Goal: Task Accomplishment & Management: Manage account settings

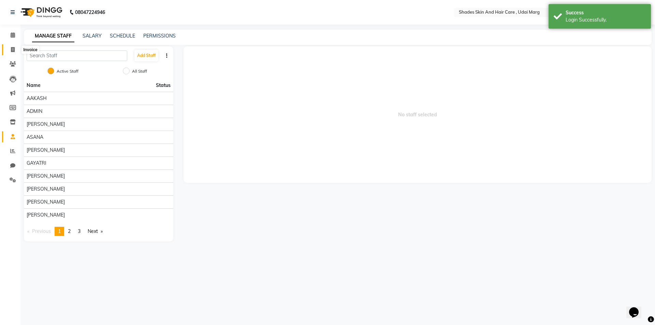
click at [10, 51] on span at bounding box center [13, 50] width 12 height 8
select select "service"
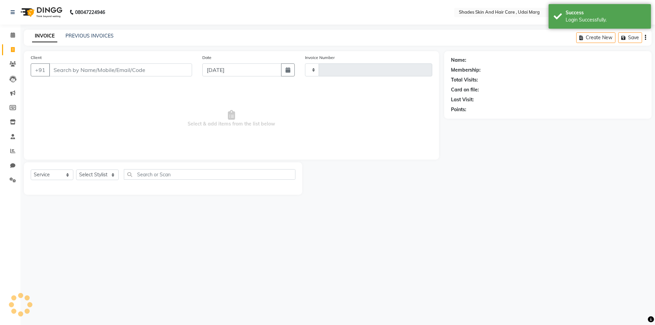
type input "3785"
select select "8022"
click at [92, 36] on link "PREVIOUS INVOICES" at bounding box center [90, 36] width 48 height 6
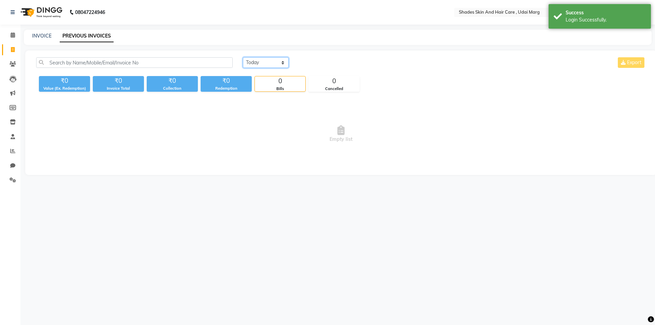
click at [284, 64] on select "[DATE] [DATE] Custom Range" at bounding box center [266, 62] width 46 height 11
select select "range"
click at [243, 57] on select "Today Yesterday Custom Range" at bounding box center [266, 62] width 46 height 11
click at [320, 63] on input "03-09-2025" at bounding box center [322, 63] width 48 height 10
select select "9"
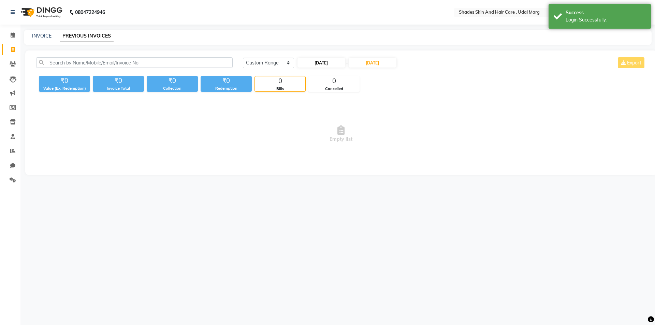
select select "2025"
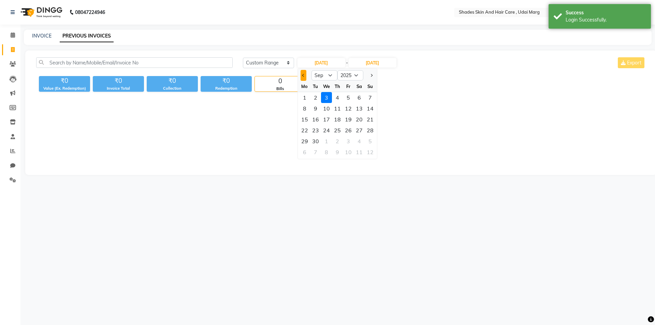
click at [304, 75] on span "Previous month" at bounding box center [303, 75] width 3 height 3
select select "8"
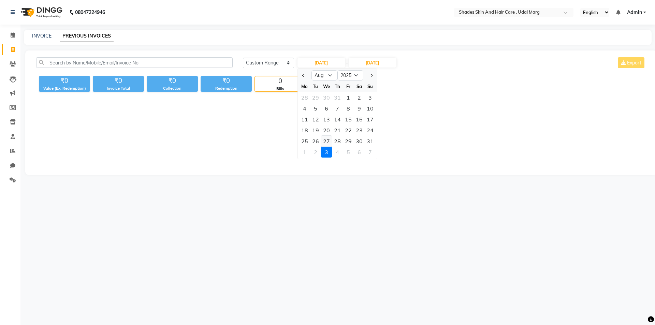
click at [328, 143] on div "27" at bounding box center [326, 141] width 11 height 11
type input "27-08-2025"
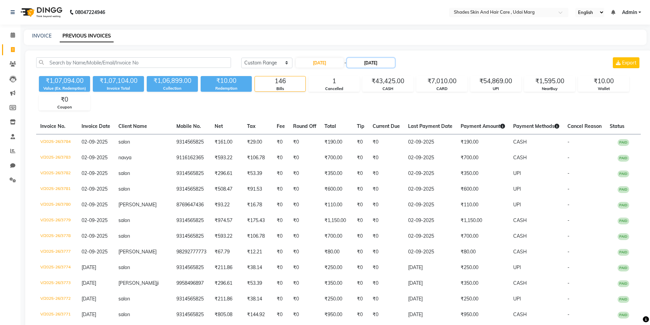
click at [366, 64] on input "03-09-2025" at bounding box center [371, 63] width 48 height 10
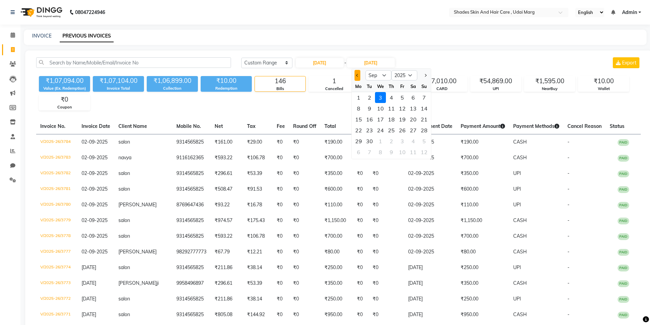
click at [359, 80] on button "Previous month" at bounding box center [358, 75] width 6 height 11
select select "8"
click at [383, 143] on div "27" at bounding box center [380, 141] width 11 height 11
type input "27-08-2025"
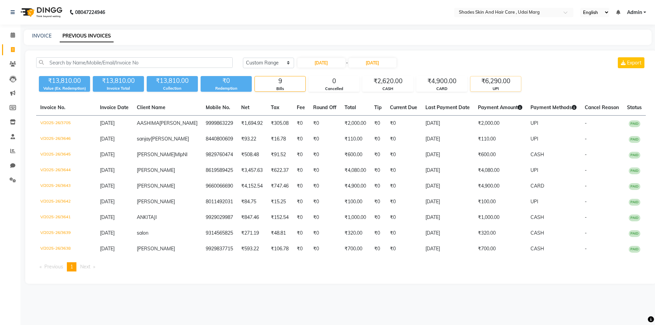
click at [484, 87] on div "UPI" at bounding box center [496, 89] width 51 height 6
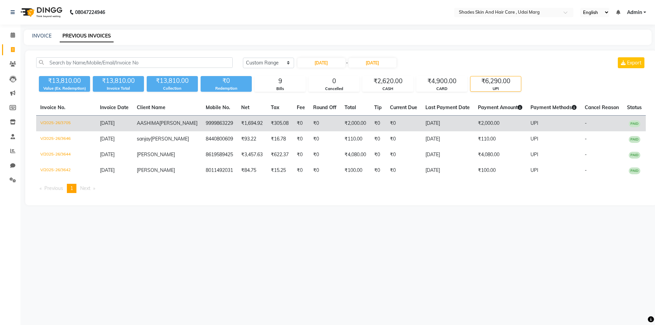
click at [428, 129] on td "27-08-2025" at bounding box center [448, 124] width 53 height 16
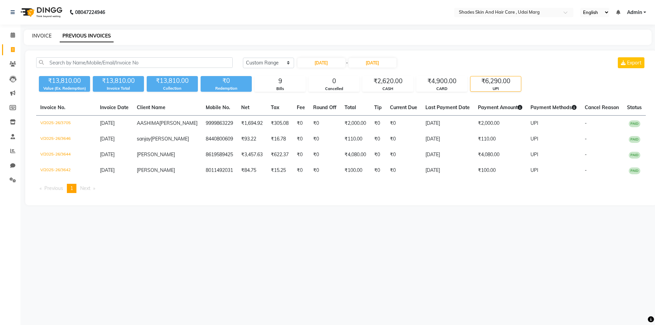
click at [47, 35] on link "INVOICE" at bounding box center [41, 36] width 19 height 6
select select "8022"
select select "service"
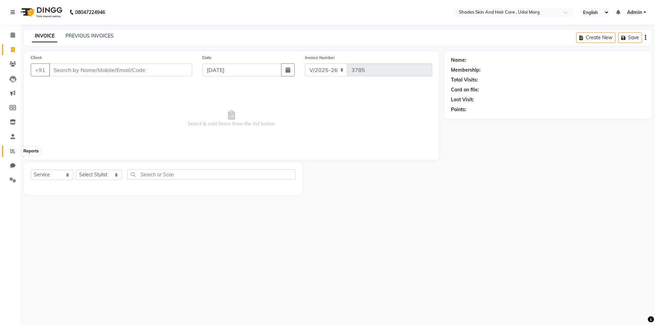
click at [16, 148] on span at bounding box center [13, 151] width 12 height 8
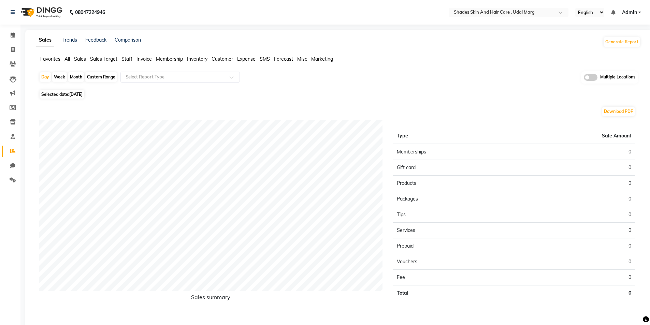
click at [144, 61] on span "Invoice" at bounding box center [144, 59] width 15 height 6
click at [153, 75] on input "text" at bounding box center [173, 77] width 98 height 7
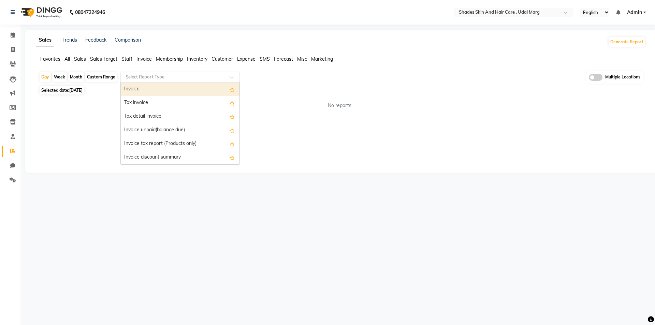
click at [155, 93] on div "Invoice" at bounding box center [180, 90] width 119 height 14
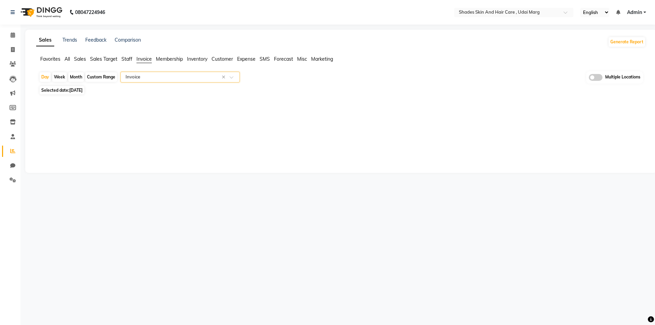
click at [83, 90] on span "03-09-2025" at bounding box center [75, 90] width 13 height 5
select select "9"
select select "2025"
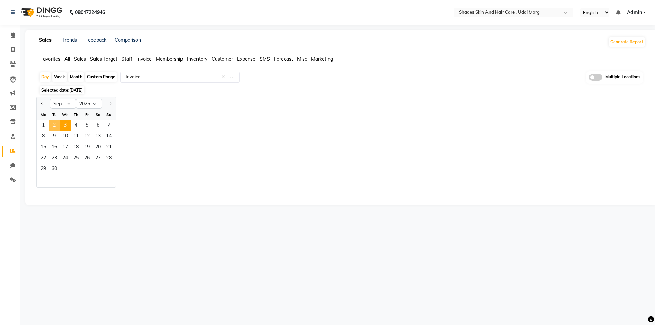
click at [56, 125] on span "2" at bounding box center [54, 125] width 11 height 11
select select "full_report"
select select "csv"
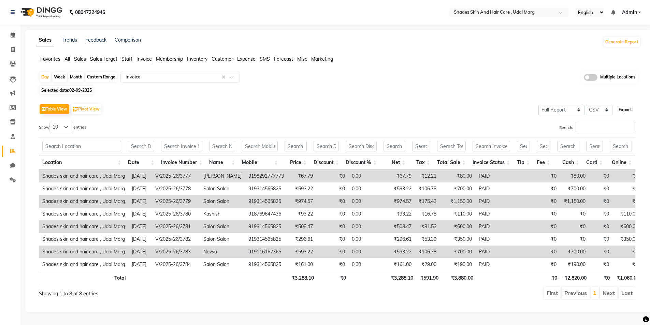
click at [626, 111] on button "Export" at bounding box center [625, 110] width 19 height 12
click at [9, 49] on span at bounding box center [13, 50] width 12 height 8
select select "service"
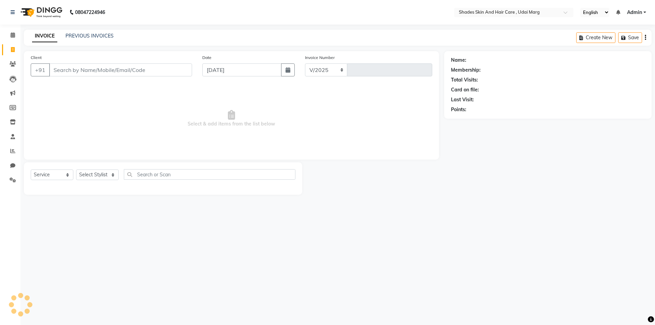
select select "8022"
type input "3785"
click at [99, 39] on link "PREVIOUS INVOICES" at bounding box center [90, 36] width 48 height 6
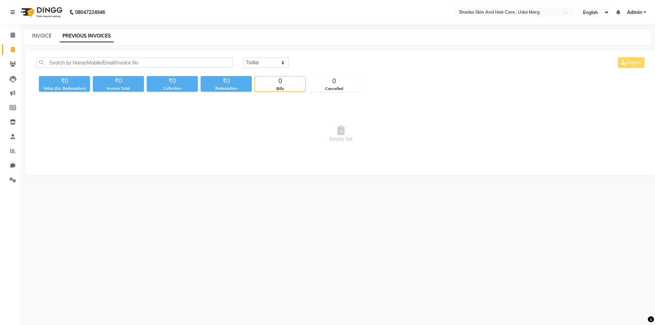
click at [478, 98] on div "Today Yesterday Custom Range Export ₹0 Value (Ex. Redemption) ₹0 Invoice Total …" at bounding box center [341, 113] width 632 height 125
click at [40, 40] on div "INVOICE PREVIOUS INVOICES" at bounding box center [338, 37] width 628 height 15
click at [38, 35] on link "INVOICE" at bounding box center [41, 36] width 19 height 6
select select "8022"
select select "service"
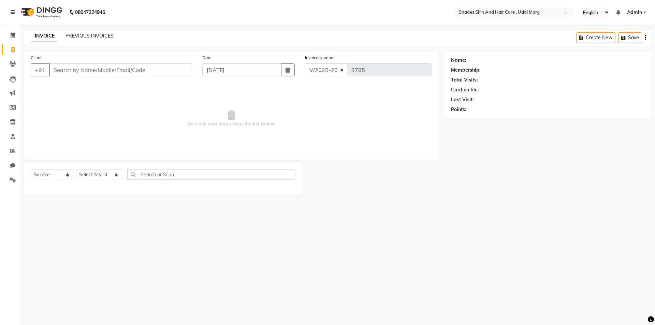
click at [90, 38] on link "PREVIOUS INVOICES" at bounding box center [90, 36] width 48 height 6
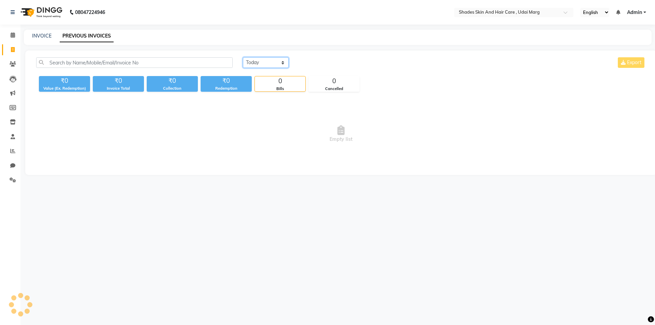
click at [263, 65] on select "Today Yesterday Custom Range" at bounding box center [266, 62] width 46 height 11
select select "range"
click at [243, 57] on select "Today Yesterday Custom Range" at bounding box center [266, 62] width 46 height 11
click at [329, 64] on input "03-09-2025" at bounding box center [322, 63] width 48 height 10
select select "9"
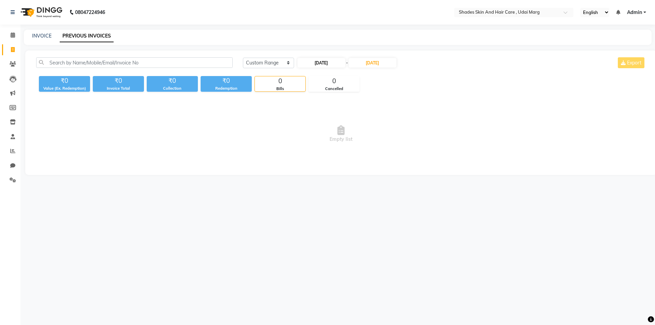
select select "2025"
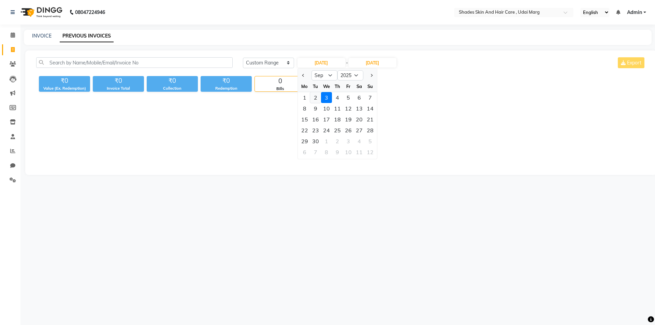
click at [315, 98] on div "2" at bounding box center [315, 97] width 11 height 11
type input "02-09-2025"
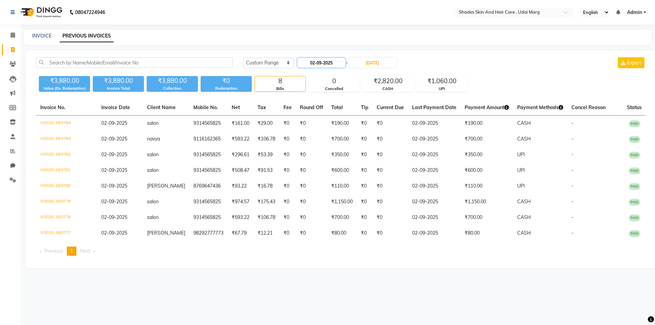
click at [304, 62] on input "02-09-2025" at bounding box center [322, 63] width 48 height 10
select select "9"
select select "2025"
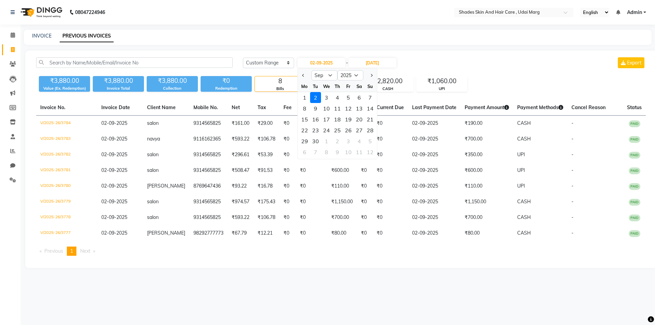
click at [434, 58] on div "Today Yesterday Custom Range 02-09-2025 Jan Feb Mar Apr May Jun Jul Aug Sep Oct…" at bounding box center [444, 62] width 403 height 11
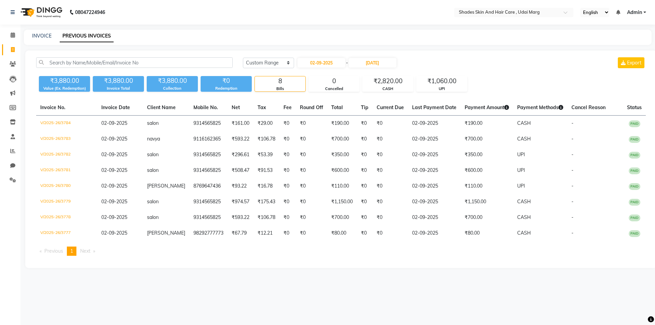
click at [434, 60] on div "Today Yesterday Custom Range 02-09-2025 - 03-09-2025 Export" at bounding box center [444, 62] width 403 height 11
click at [372, 60] on input "03-09-2025" at bounding box center [373, 63] width 48 height 10
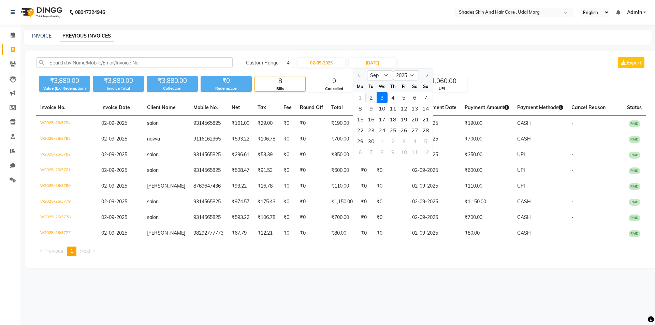
click at [374, 95] on div "2" at bounding box center [371, 97] width 11 height 11
type input "02-09-2025"
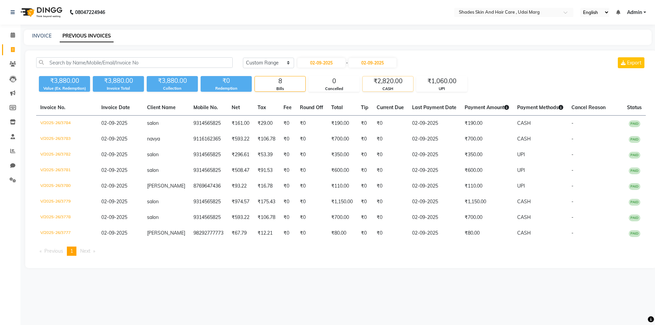
click at [381, 87] on div "CASH" at bounding box center [388, 89] width 51 height 6
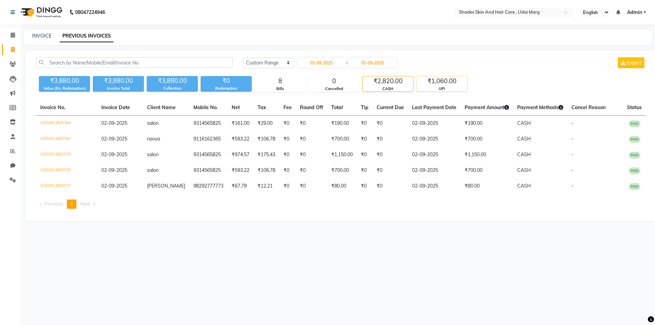
click at [428, 84] on div "₹1,060.00" at bounding box center [442, 81] width 51 height 10
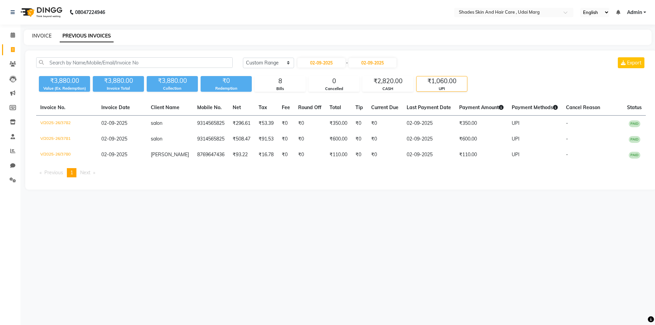
click at [47, 37] on link "INVOICE" at bounding box center [41, 36] width 19 height 6
select select "service"
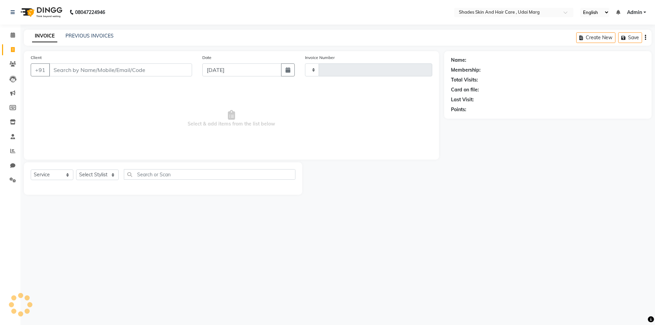
type input "3785"
select select "8022"
click at [11, 152] on icon at bounding box center [12, 150] width 5 height 5
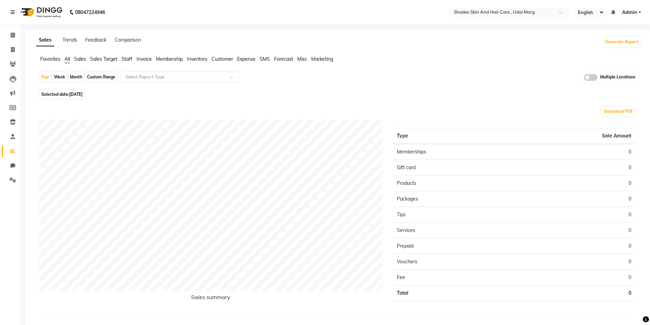
click at [141, 59] on span "Invoice" at bounding box center [144, 59] width 15 height 6
click at [82, 60] on span "Sales" at bounding box center [80, 59] width 12 height 6
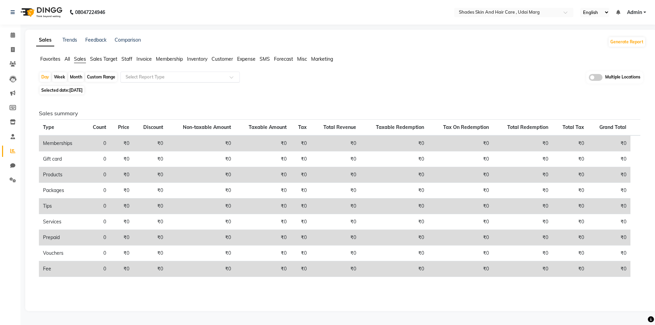
click at [165, 80] on input "text" at bounding box center [173, 77] width 98 height 7
click at [103, 97] on div "Sales summary Type Count Price Discount Non-taxable Amount Taxable Amount Tax T…" at bounding box center [339, 201] width 613 height 208
click at [83, 89] on span "03-09-2025" at bounding box center [75, 90] width 13 height 5
select select "9"
select select "2025"
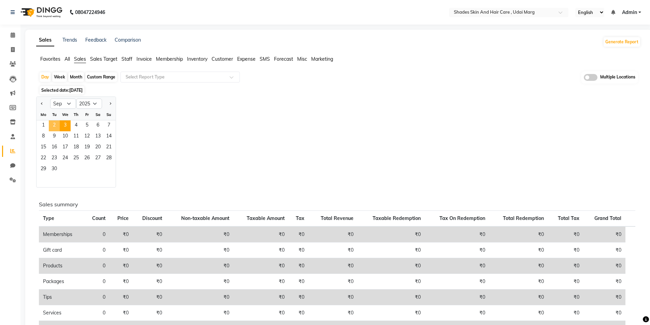
click at [55, 124] on span "2" at bounding box center [54, 125] width 11 height 11
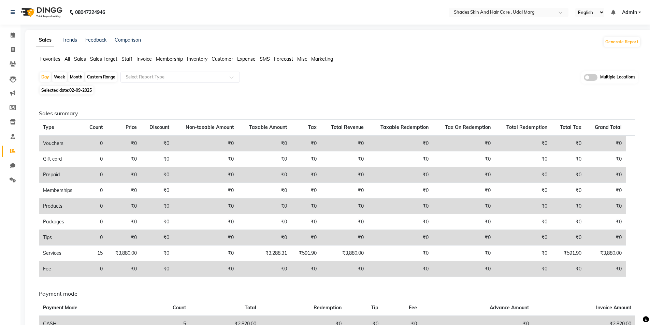
click at [85, 88] on span "02-09-2025" at bounding box center [80, 90] width 23 height 5
select select "9"
select select "2025"
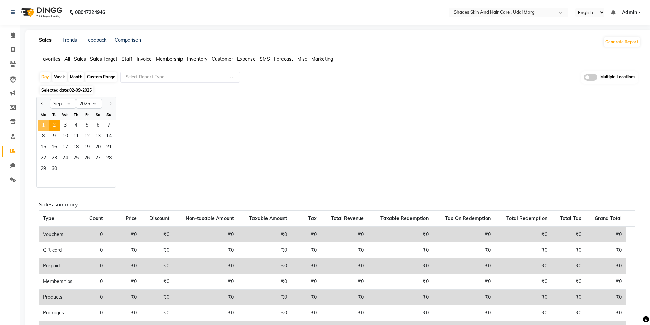
click at [45, 124] on span "1" at bounding box center [43, 125] width 11 height 11
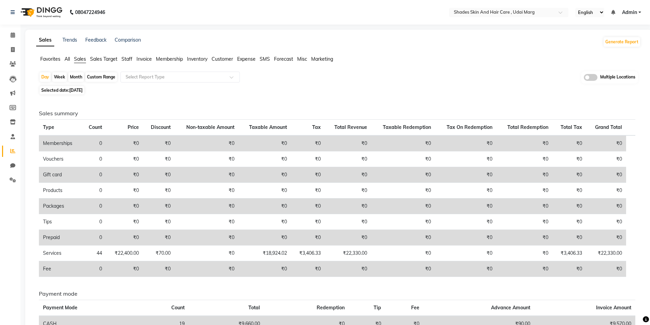
click at [84, 93] on span "Selected date: 01-09-2025" at bounding box center [62, 90] width 45 height 9
select select "9"
select select "2025"
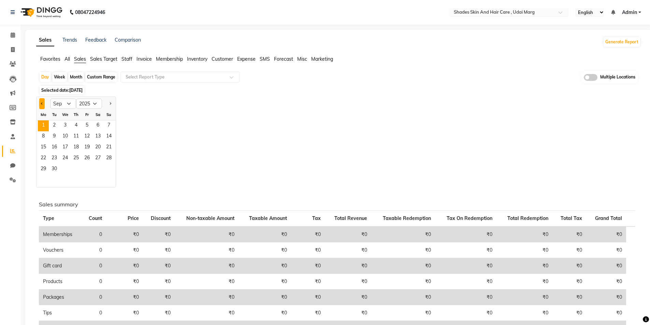
click at [43, 104] on button "Previous month" at bounding box center [41, 103] width 5 height 11
select select "8"
click at [111, 166] on span "31" at bounding box center [108, 169] width 11 height 11
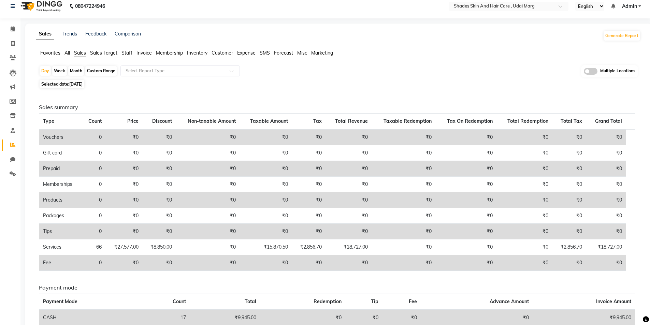
scroll to position [3, 0]
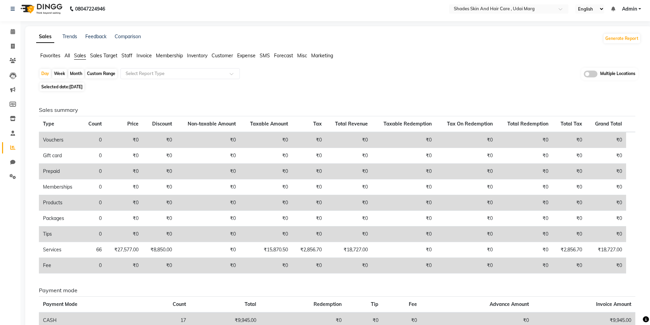
click at [83, 85] on span "31-08-2025" at bounding box center [75, 86] width 13 height 5
select select "8"
select select "2025"
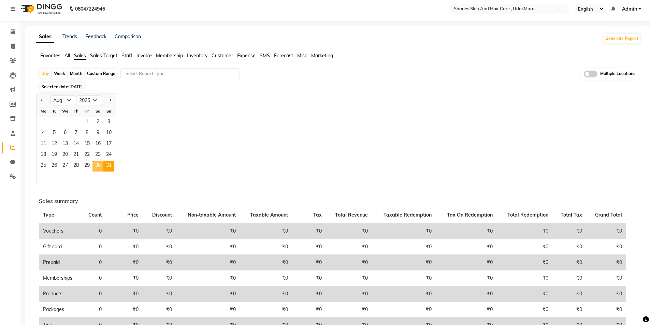
click at [98, 169] on span "30" at bounding box center [97, 166] width 11 height 11
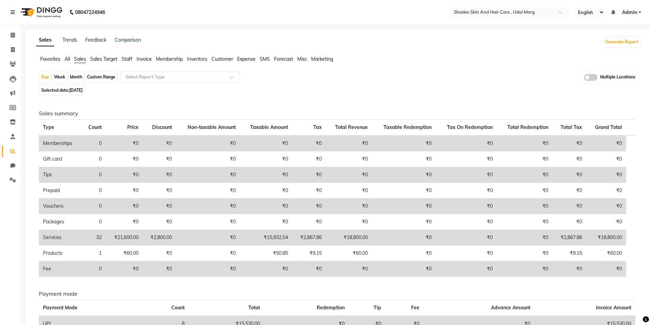
click at [83, 90] on span "30-08-2025" at bounding box center [75, 90] width 13 height 5
select select "8"
select select "2025"
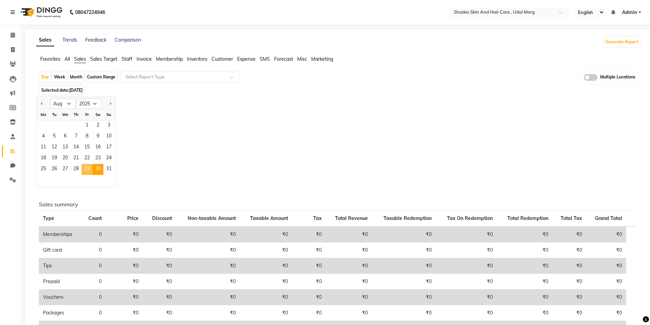
click at [87, 172] on span "29" at bounding box center [87, 169] width 11 height 11
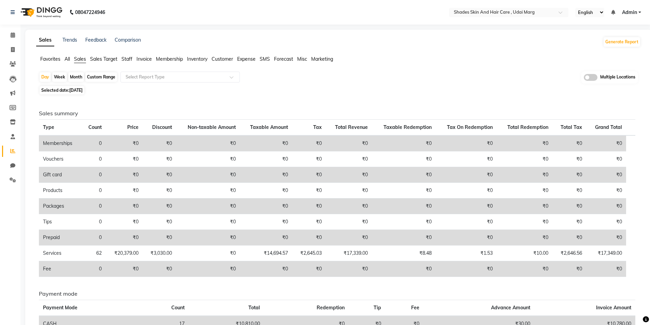
click at [81, 92] on span "29-08-2025" at bounding box center [75, 90] width 13 height 5
select select "8"
select select "2025"
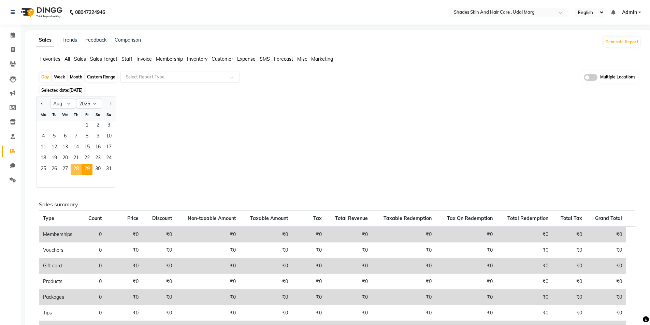
click at [80, 168] on span "28" at bounding box center [76, 169] width 11 height 11
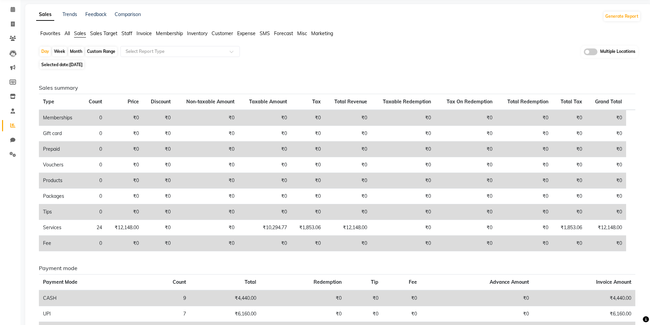
scroll to position [74, 0]
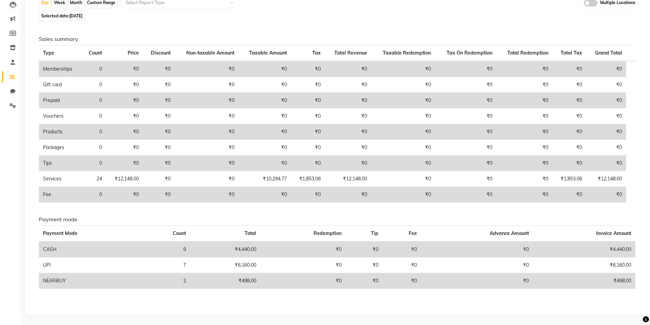
click at [81, 14] on span "28-08-2025" at bounding box center [75, 15] width 13 height 5
select select "8"
select select "2025"
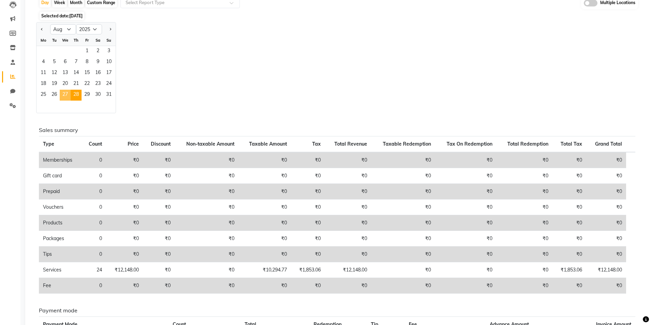
click at [66, 96] on span "27" at bounding box center [65, 95] width 11 height 11
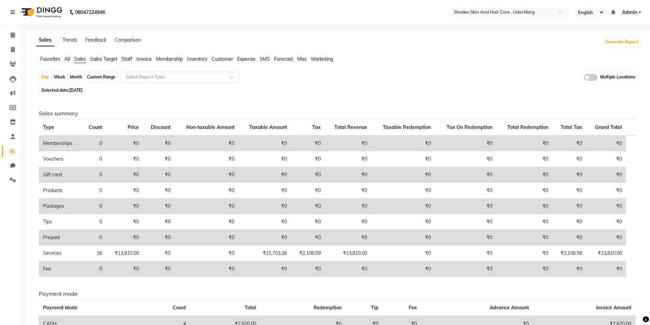
click at [75, 91] on span "27-08-2025" at bounding box center [75, 90] width 13 height 5
select select "8"
select select "2025"
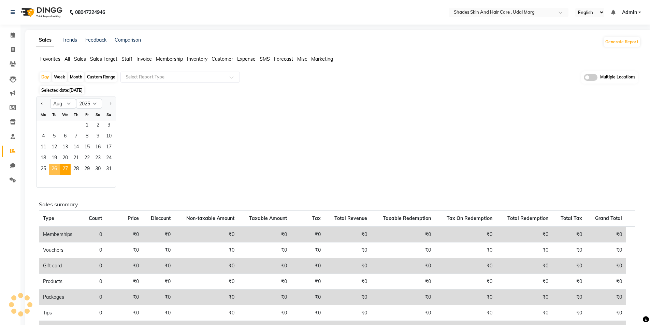
click at [54, 173] on span "26" at bounding box center [54, 169] width 11 height 11
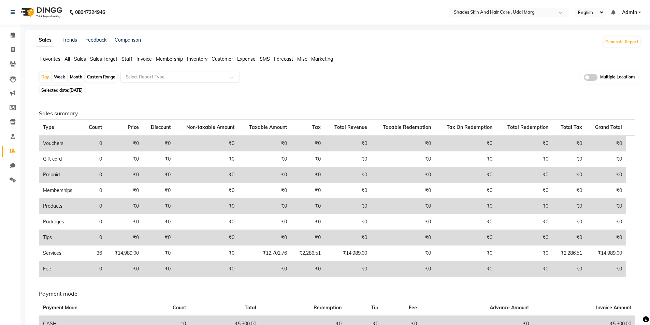
click at [71, 89] on span "26-08-2025" at bounding box center [75, 90] width 13 height 5
select select "8"
select select "2025"
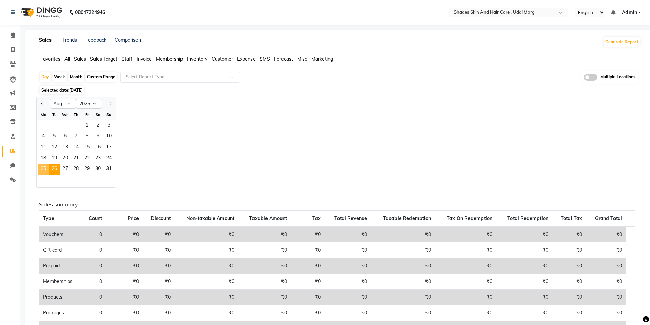
click at [44, 167] on span "25" at bounding box center [43, 169] width 11 height 11
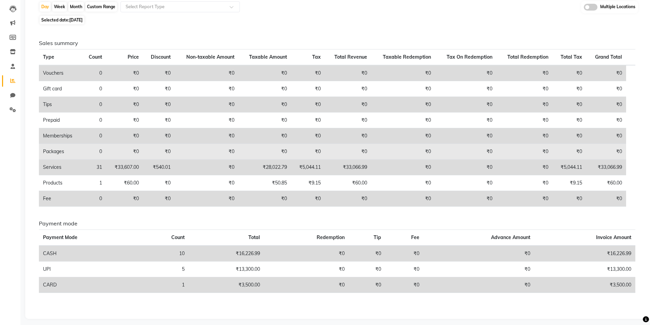
scroll to position [74, 0]
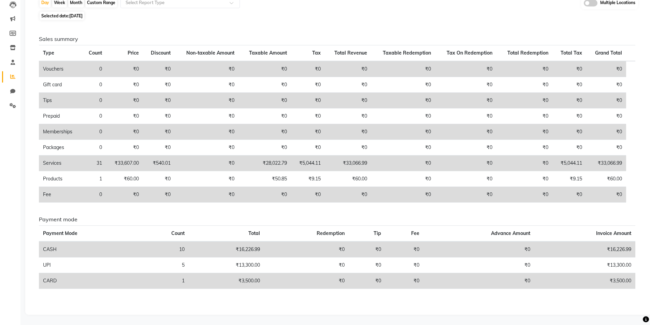
click at [92, 5] on div "Custom Range" at bounding box center [101, 3] width 32 height 10
select select "8"
select select "2025"
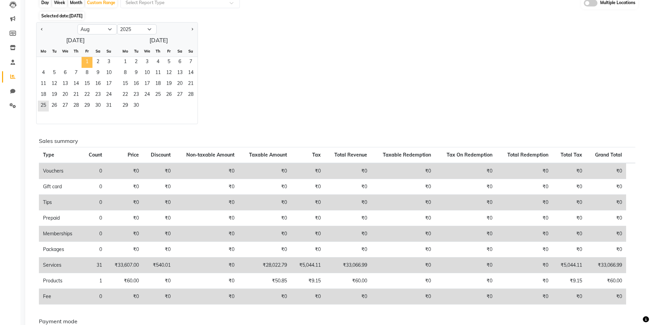
click at [92, 62] on span "1" at bounding box center [87, 62] width 11 height 11
click at [108, 104] on span "31" at bounding box center [108, 106] width 11 height 11
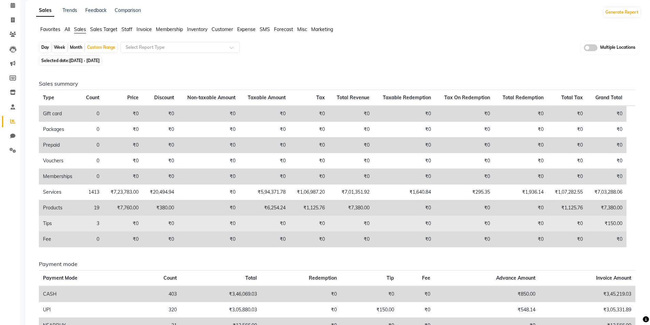
scroll to position [102, 0]
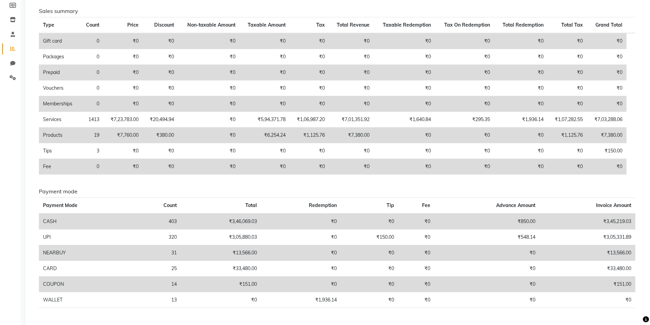
click at [119, 137] on td "₹7,760.00" at bounding box center [123, 136] width 40 height 16
click at [135, 134] on td "₹7,760.00" at bounding box center [123, 136] width 40 height 16
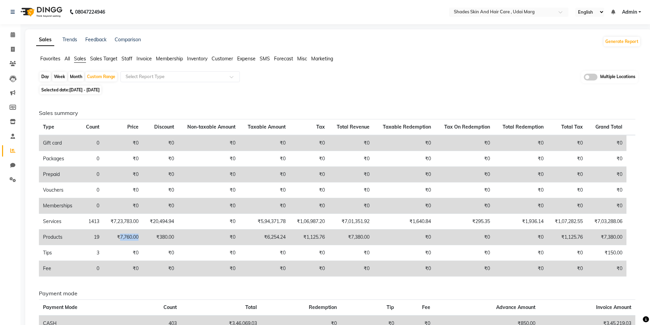
scroll to position [0, 0]
click at [16, 50] on span at bounding box center [13, 50] width 12 height 8
select select "service"
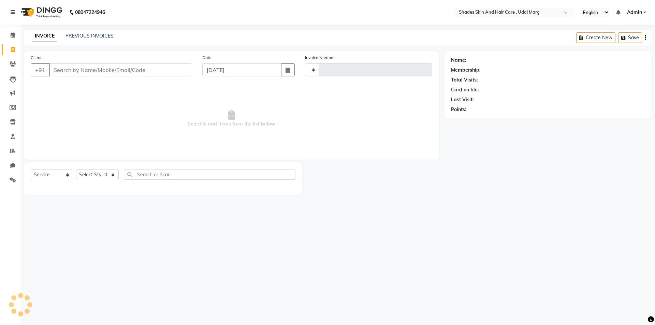
type input "3785"
select select "8022"
click at [99, 40] on div "INVOICE PREVIOUS INVOICES" at bounding box center [73, 36] width 98 height 8
click at [94, 39] on div "PREVIOUS INVOICES" at bounding box center [90, 35] width 48 height 7
click at [97, 35] on link "PREVIOUS INVOICES" at bounding box center [90, 36] width 48 height 6
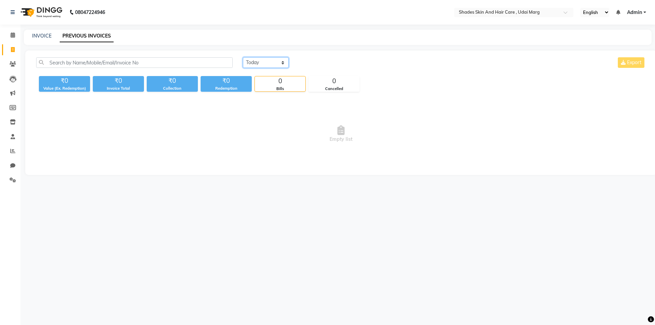
drag, startPoint x: 275, startPoint y: 62, endPoint x: 274, endPoint y: 66, distance: 4.2
click at [275, 62] on select "Today Yesterday Custom Range" at bounding box center [266, 62] width 46 height 11
select select "range"
click at [243, 57] on select "Today Yesterday Custom Range" at bounding box center [266, 62] width 46 height 11
click at [313, 64] on input "03-09-2025" at bounding box center [322, 63] width 48 height 10
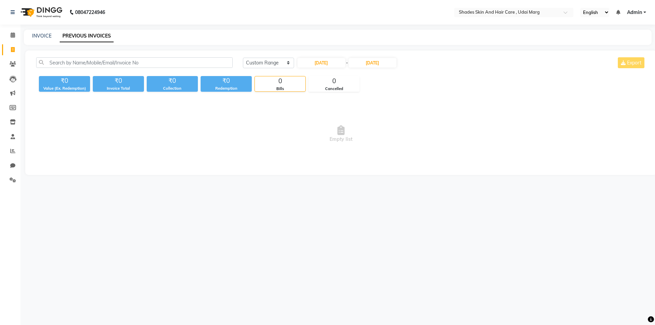
select select "9"
select select "2025"
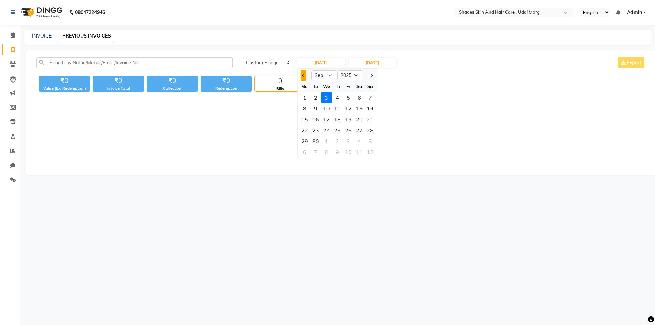
click at [305, 80] on button "Previous month" at bounding box center [304, 75] width 6 height 11
select select "8"
click at [350, 96] on div "1" at bounding box center [348, 97] width 11 height 11
type input "01-08-2025"
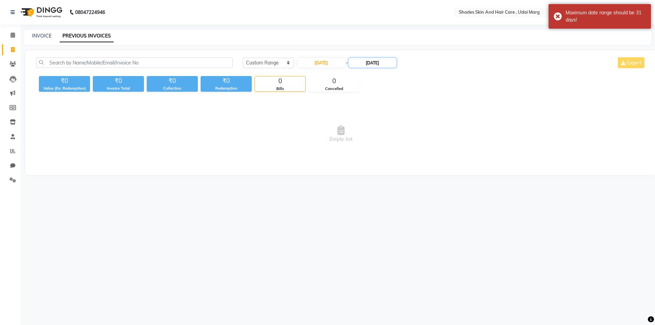
click at [374, 63] on input "03-09-2025" at bounding box center [373, 63] width 48 height 10
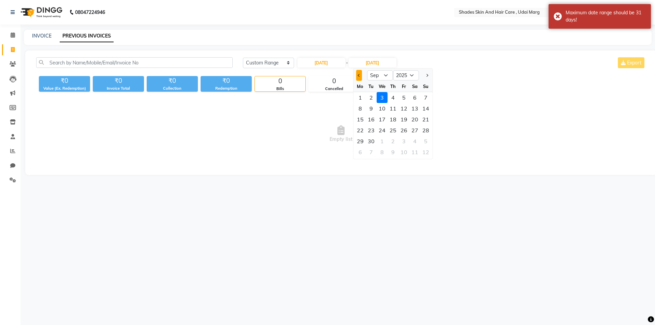
click at [360, 81] on button "Previous month" at bounding box center [359, 75] width 6 height 11
select select "8"
click at [427, 142] on div "31" at bounding box center [426, 141] width 11 height 11
type input "31-08-2025"
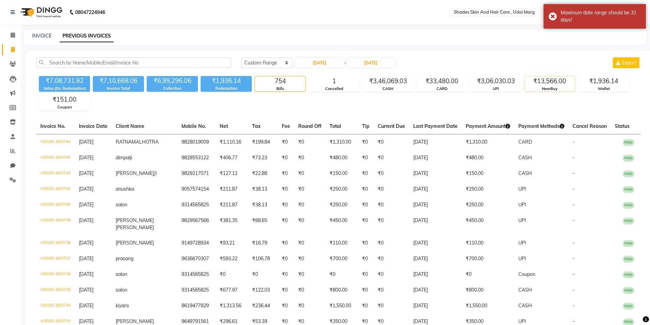
click at [541, 85] on div "₹13,566.00" at bounding box center [550, 81] width 51 height 10
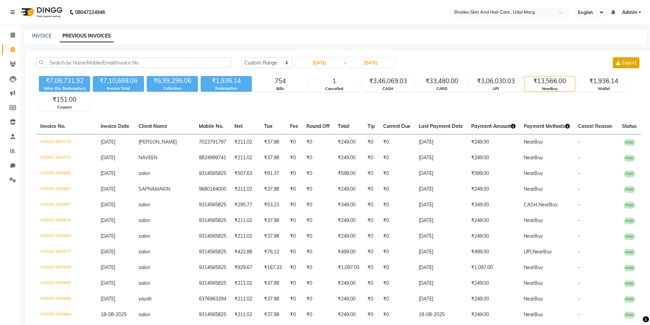
click at [626, 63] on span "Export" at bounding box center [629, 63] width 14 height 6
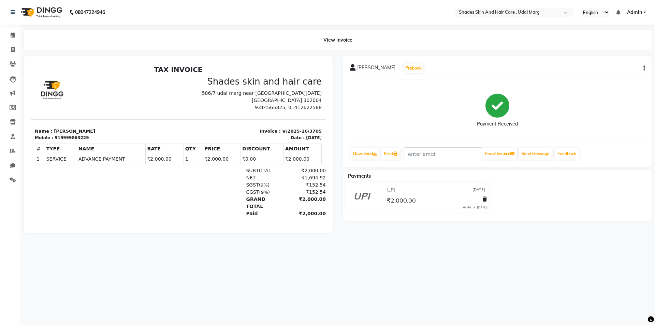
drag, startPoint x: 412, startPoint y: 127, endPoint x: 391, endPoint y: 121, distance: 21.5
click at [391, 121] on div "Payment Received" at bounding box center [497, 110] width 295 height 51
